Goal: Register for event/course

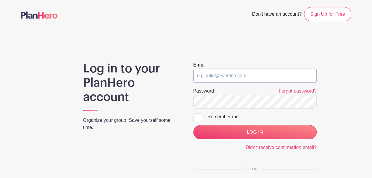
type input "[EMAIL_ADDRESS][DOMAIN_NAME]"
click at [268, 79] on input "[EMAIL_ADDRESS][DOMAIN_NAME]" at bounding box center [254, 76] width 123 height 14
click at [252, 57] on main "Don't have an account? Sign Up for Free Log in to your PlanHero account Organiz…" at bounding box center [186, 120] width 372 height 240
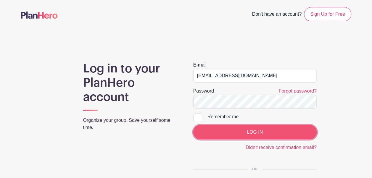
click at [251, 131] on input "LOG IN" at bounding box center [254, 132] width 123 height 14
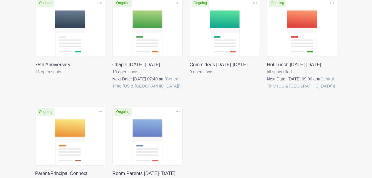
scroll to position [111, 0]
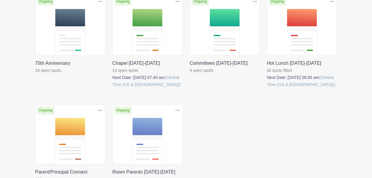
click at [190, 74] on link at bounding box center [190, 74] width 0 height 0
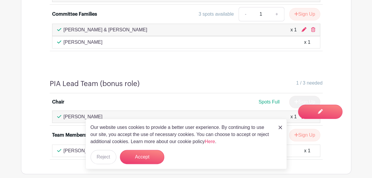
scroll to position [2226, 0]
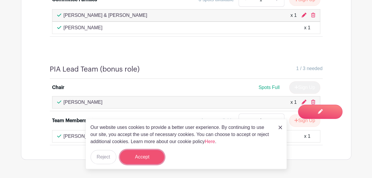
click at [143, 156] on button "Accept" at bounding box center [142, 157] width 44 height 14
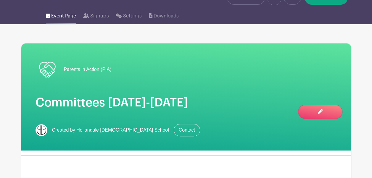
scroll to position [0, 0]
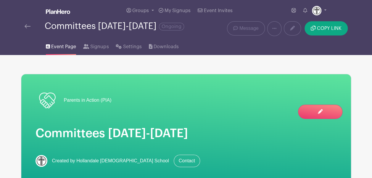
click at [27, 25] on img at bounding box center [28, 26] width 6 height 4
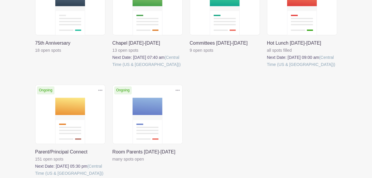
scroll to position [131, 0]
click at [113, 163] on link at bounding box center [113, 163] width 0 height 0
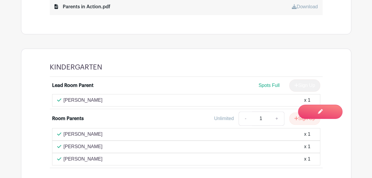
scroll to position [282, 0]
click at [156, 146] on div "[PERSON_NAME] x 1" at bounding box center [186, 146] width 258 height 7
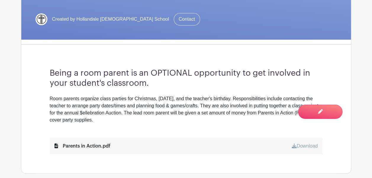
scroll to position [0, 0]
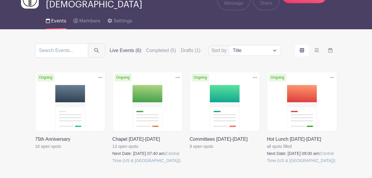
scroll to position [34, 0]
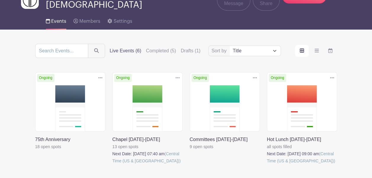
click at [267, 165] on link at bounding box center [267, 165] width 0 height 0
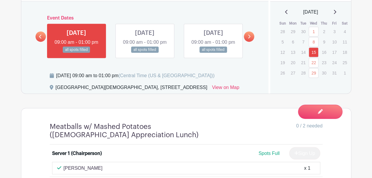
scroll to position [419, 0]
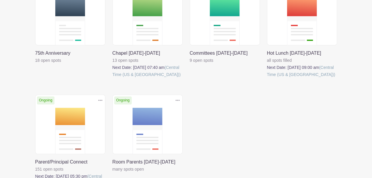
scroll to position [121, 0]
click at [190, 64] on link at bounding box center [190, 64] width 0 height 0
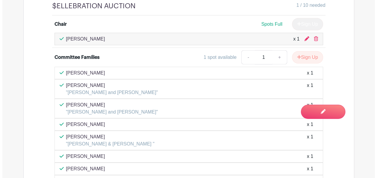
scroll to position [900, 0]
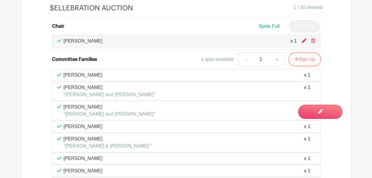
click at [312, 56] on button "Sign Up" at bounding box center [304, 59] width 31 height 12
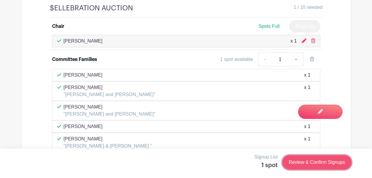
click at [307, 159] on link "Review & Confirm Signups" at bounding box center [317, 162] width 69 height 14
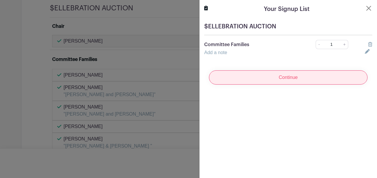
click at [297, 79] on input "Continue" at bounding box center [288, 77] width 158 height 14
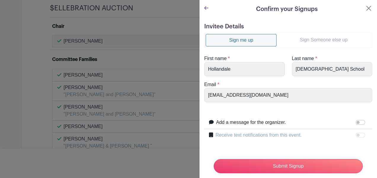
click at [308, 37] on link "Sign Someone else up" at bounding box center [323, 40] width 94 height 12
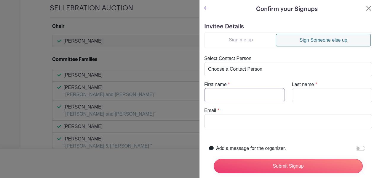
click at [233, 94] on input "First name" at bounding box center [244, 95] width 81 height 14
type input "[PERSON_NAME] & [PERSON_NAME]"
type input "[PERSON_NAME]"
click at [216, 120] on input "Email" at bounding box center [288, 121] width 168 height 14
type input "t"
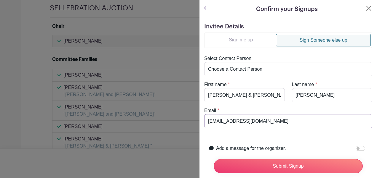
type input "[EMAIL_ADDRESS][DOMAIN_NAME]"
click at [325, 140] on form "Invitee Details Sign me up Sign Someone else up Select Contact Person Choose a …" at bounding box center [288, 114] width 168 height 183
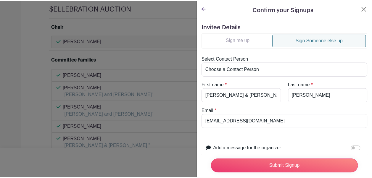
scroll to position [40, 0]
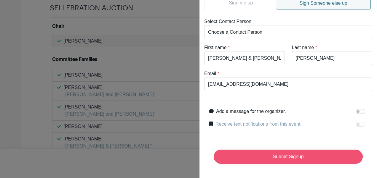
click at [321, 152] on input "Submit Signup" at bounding box center [288, 157] width 149 height 14
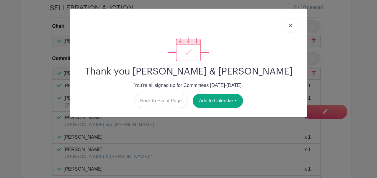
click at [287, 23] on link at bounding box center [290, 25] width 14 height 15
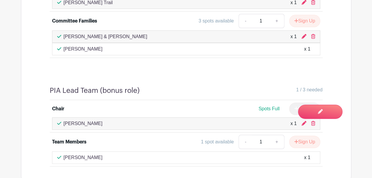
scroll to position [2236, 0]
